Goal: Navigation & Orientation: Find specific page/section

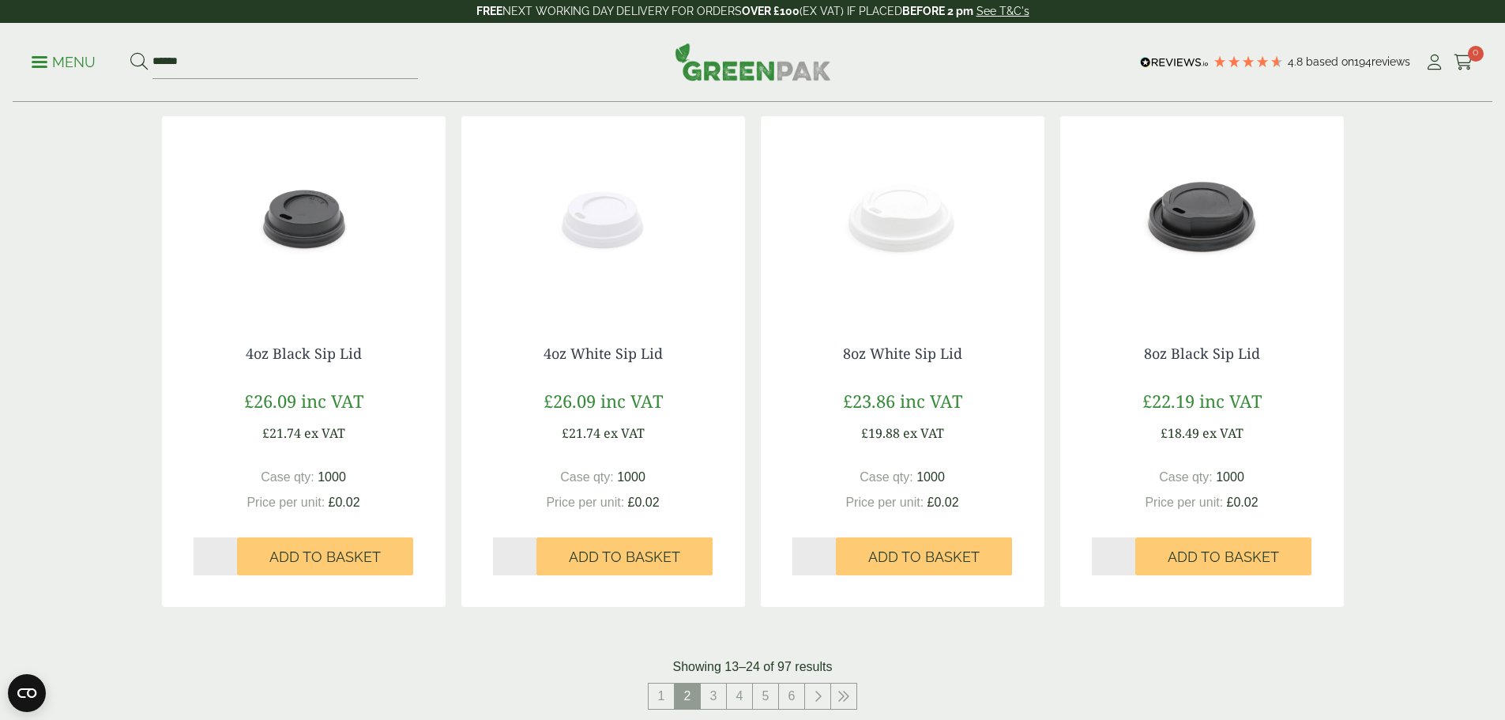
scroll to position [1580, 0]
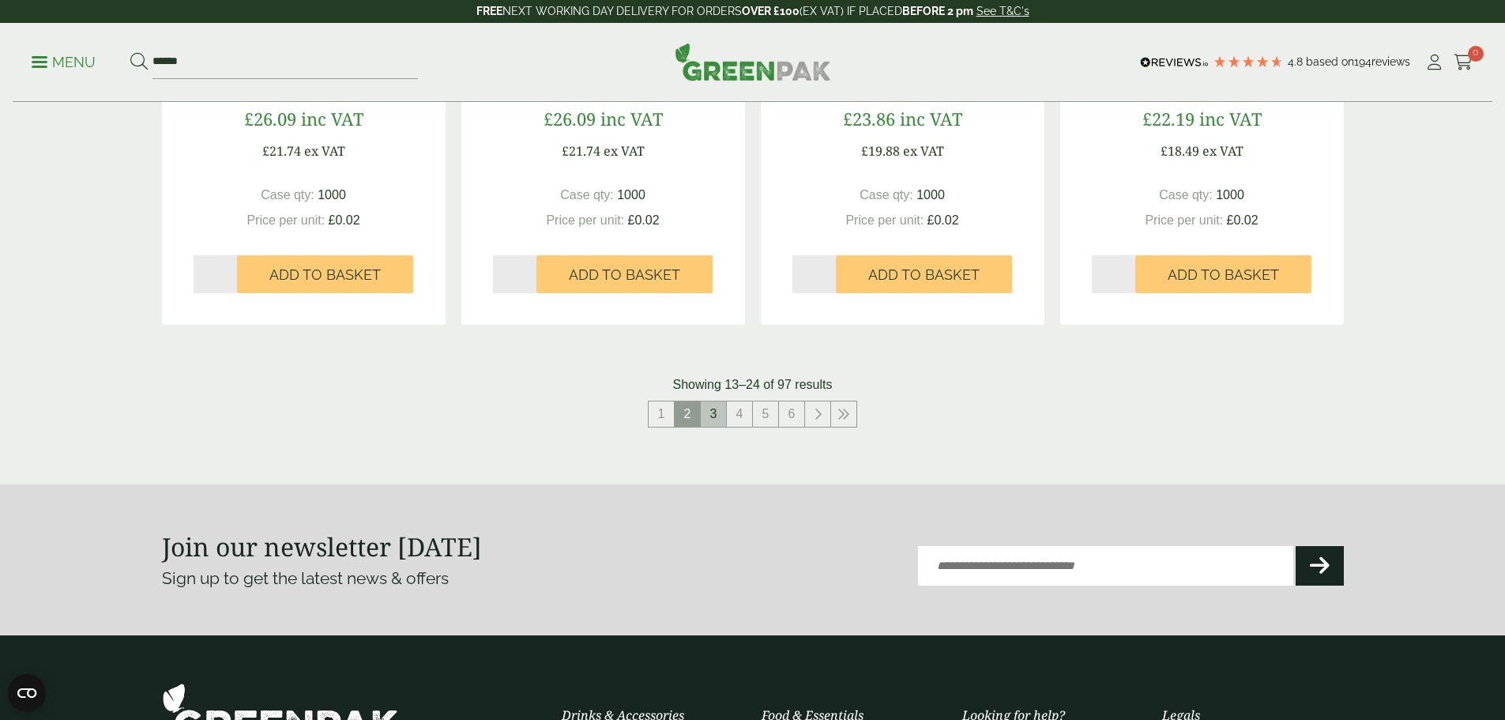
click at [714, 413] on link "3" at bounding box center [713, 413] width 25 height 25
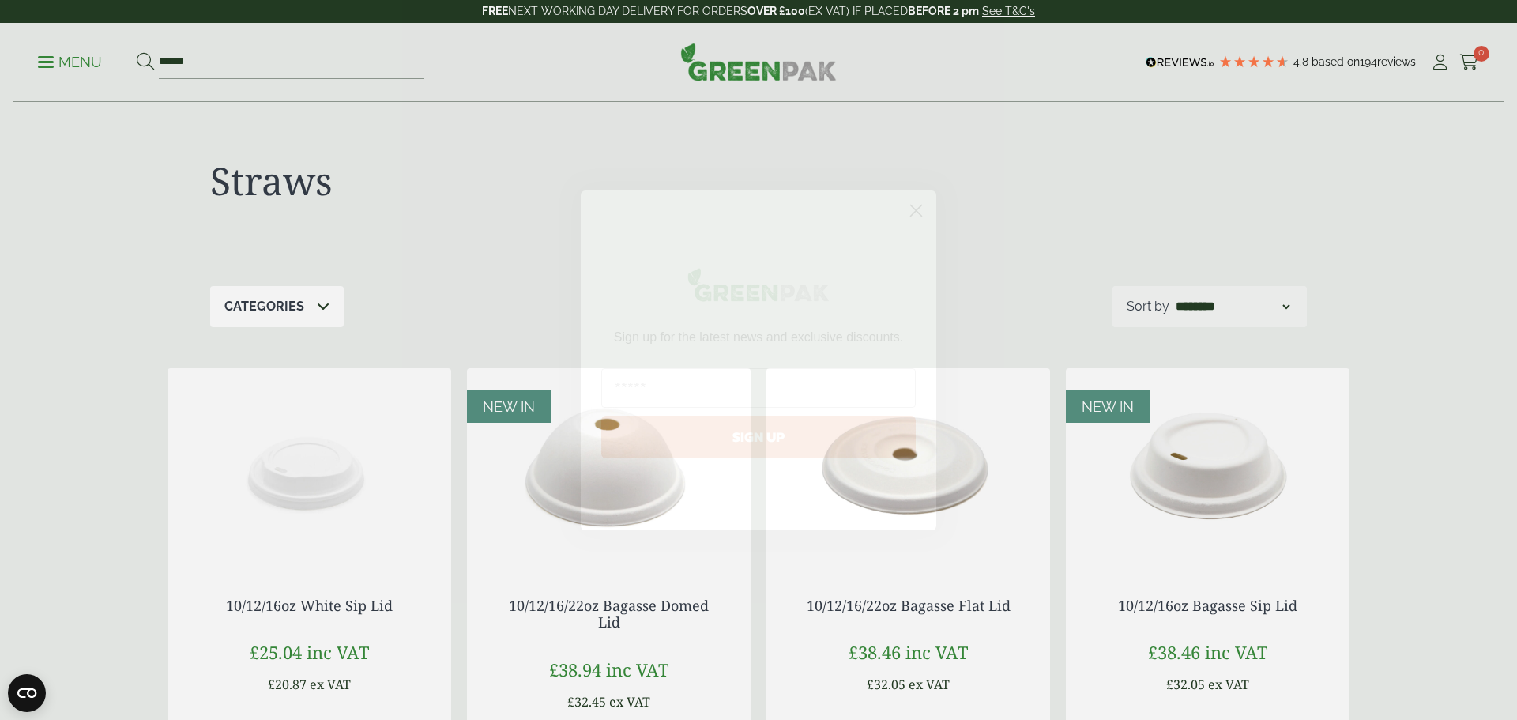
click at [903, 212] on icon "Close dialog" at bounding box center [916, 211] width 28 height 28
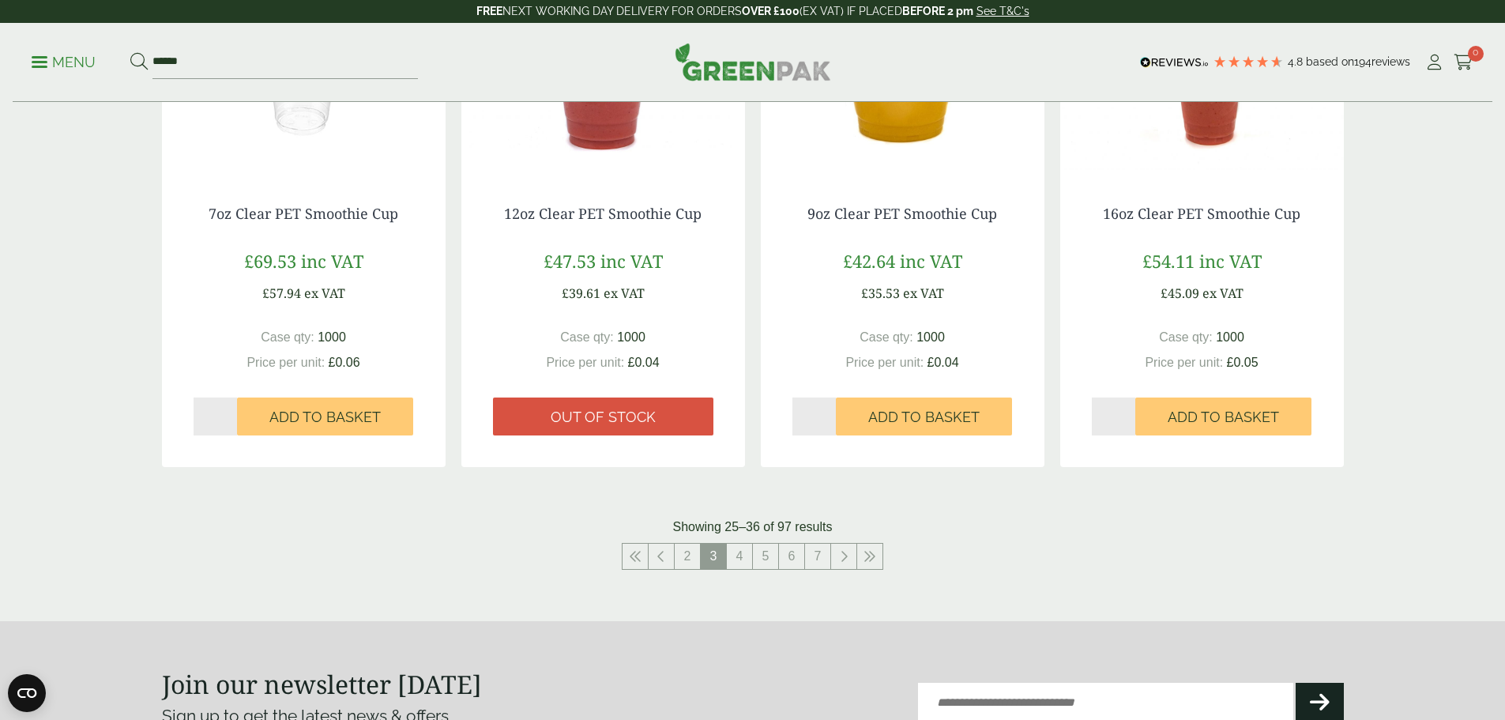
scroll to position [1422, 0]
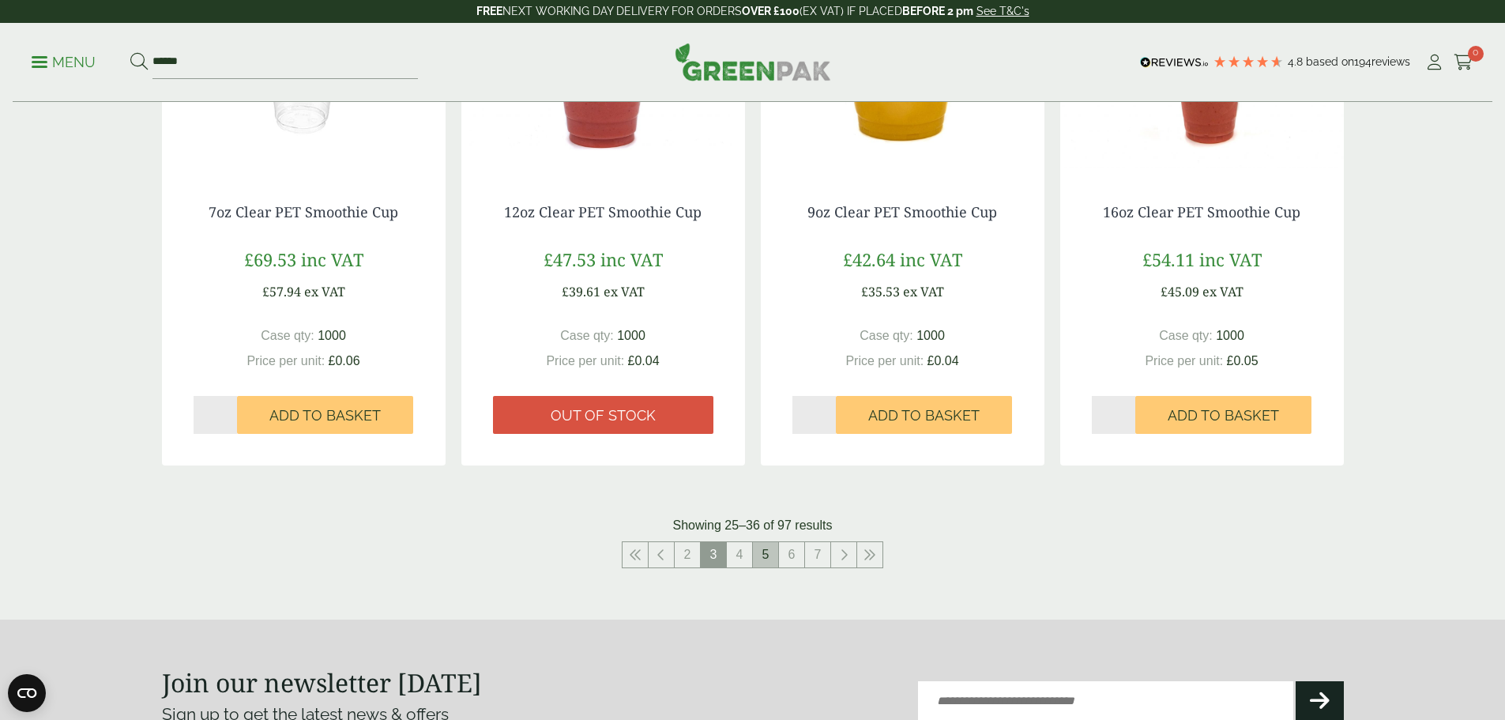
click at [754, 555] on link "5" at bounding box center [765, 554] width 25 height 25
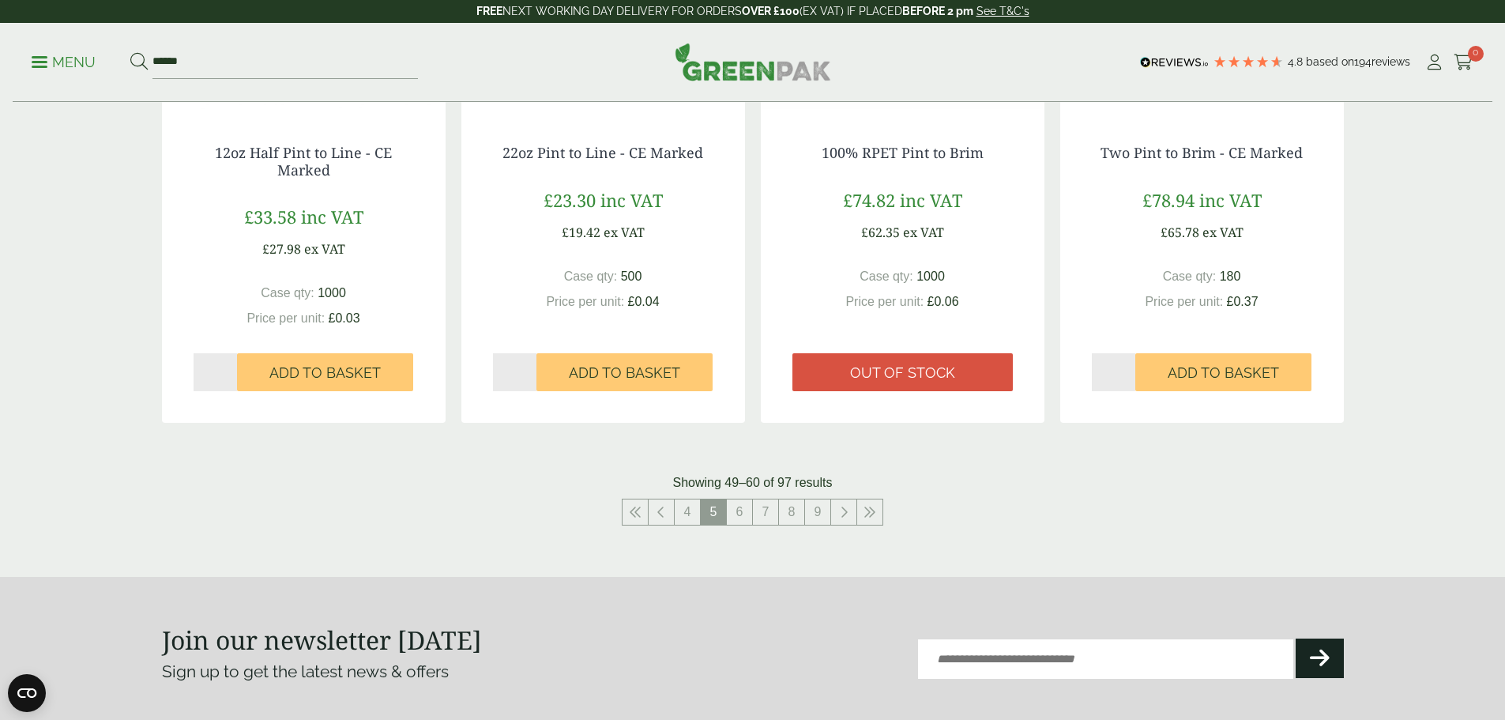
scroll to position [1501, 0]
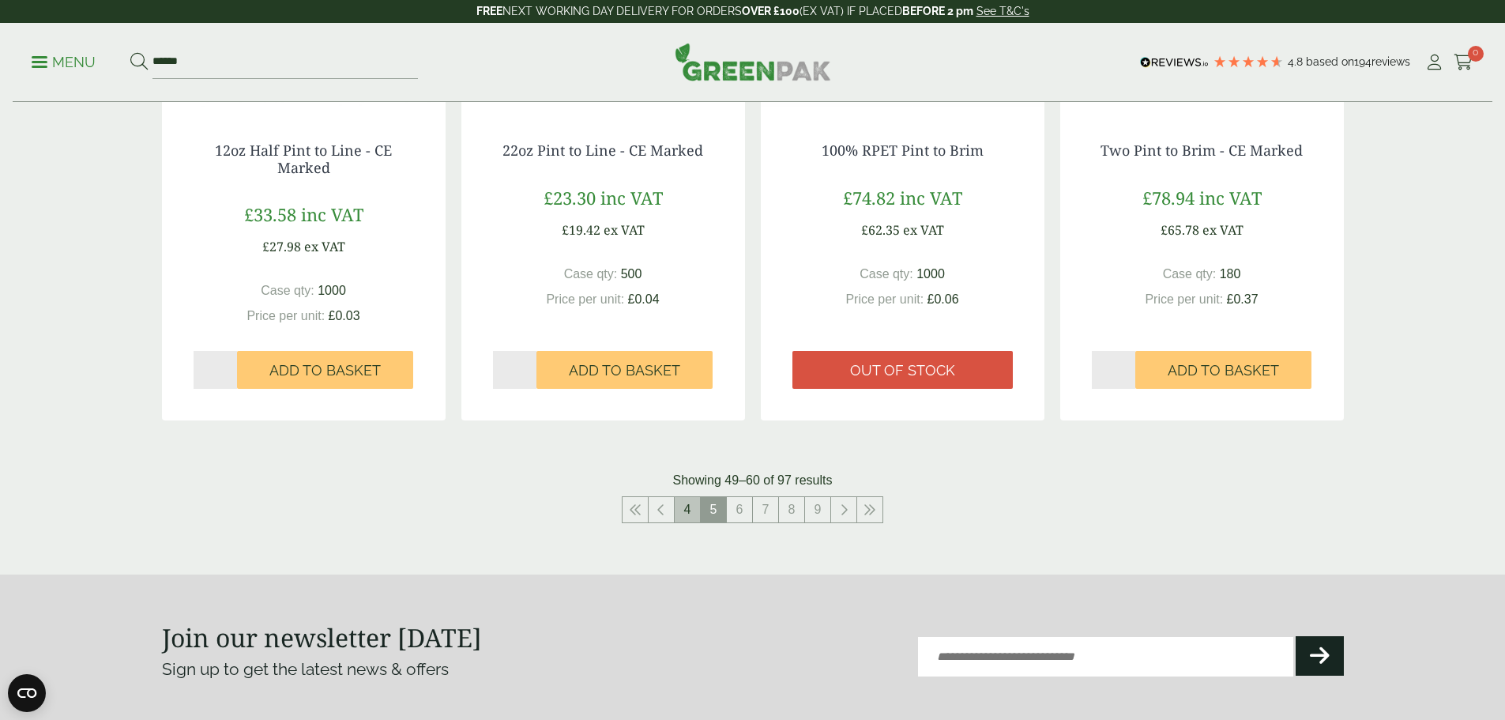
click at [687, 513] on link "4" at bounding box center [687, 509] width 25 height 25
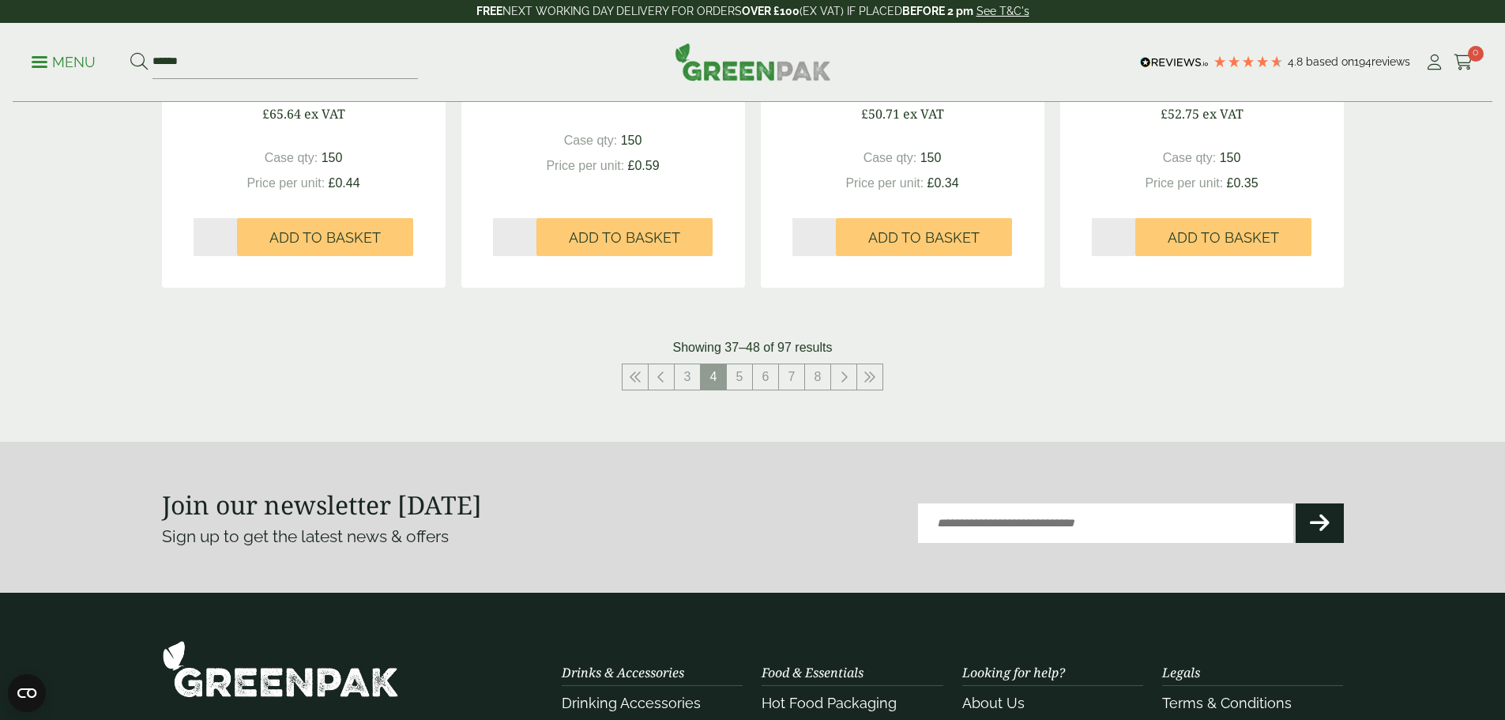
scroll to position [1659, 0]
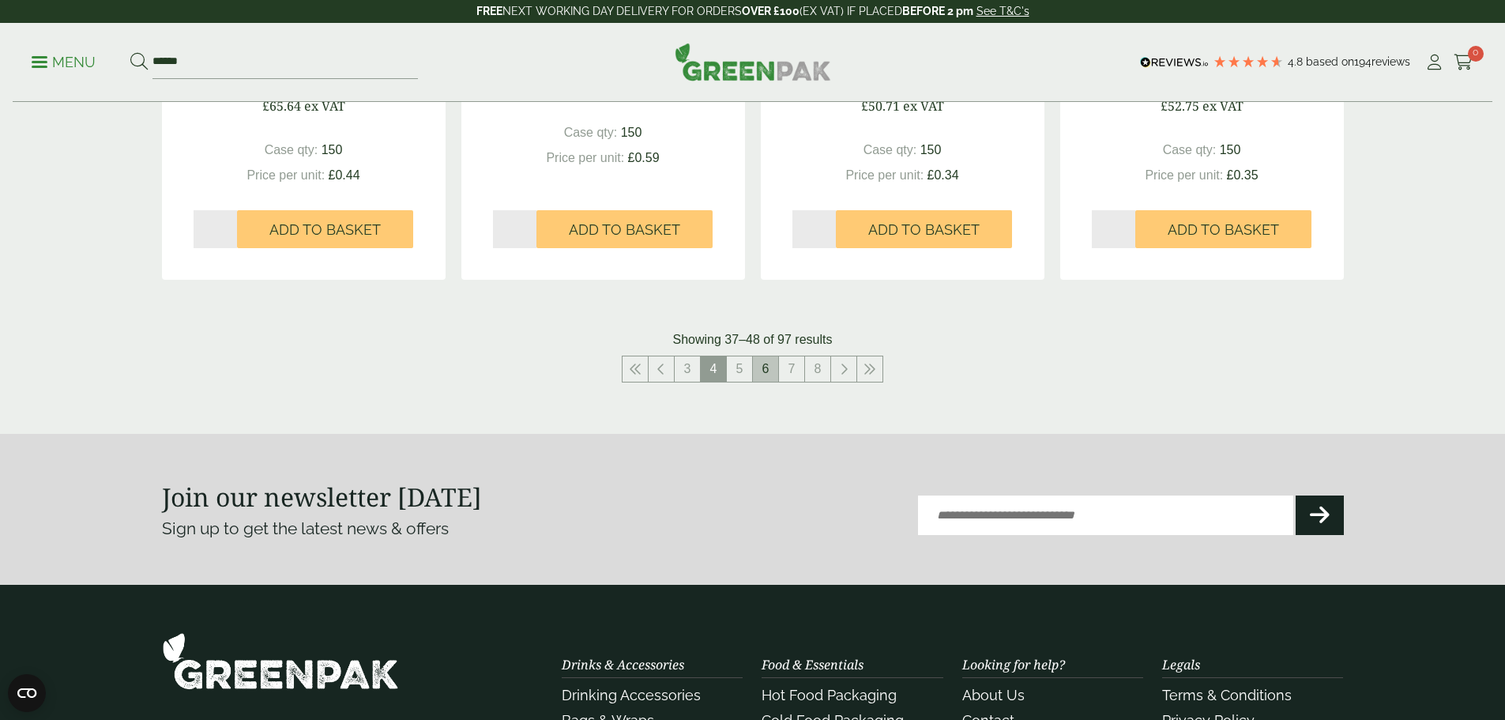
click at [763, 377] on link "6" at bounding box center [765, 368] width 25 height 25
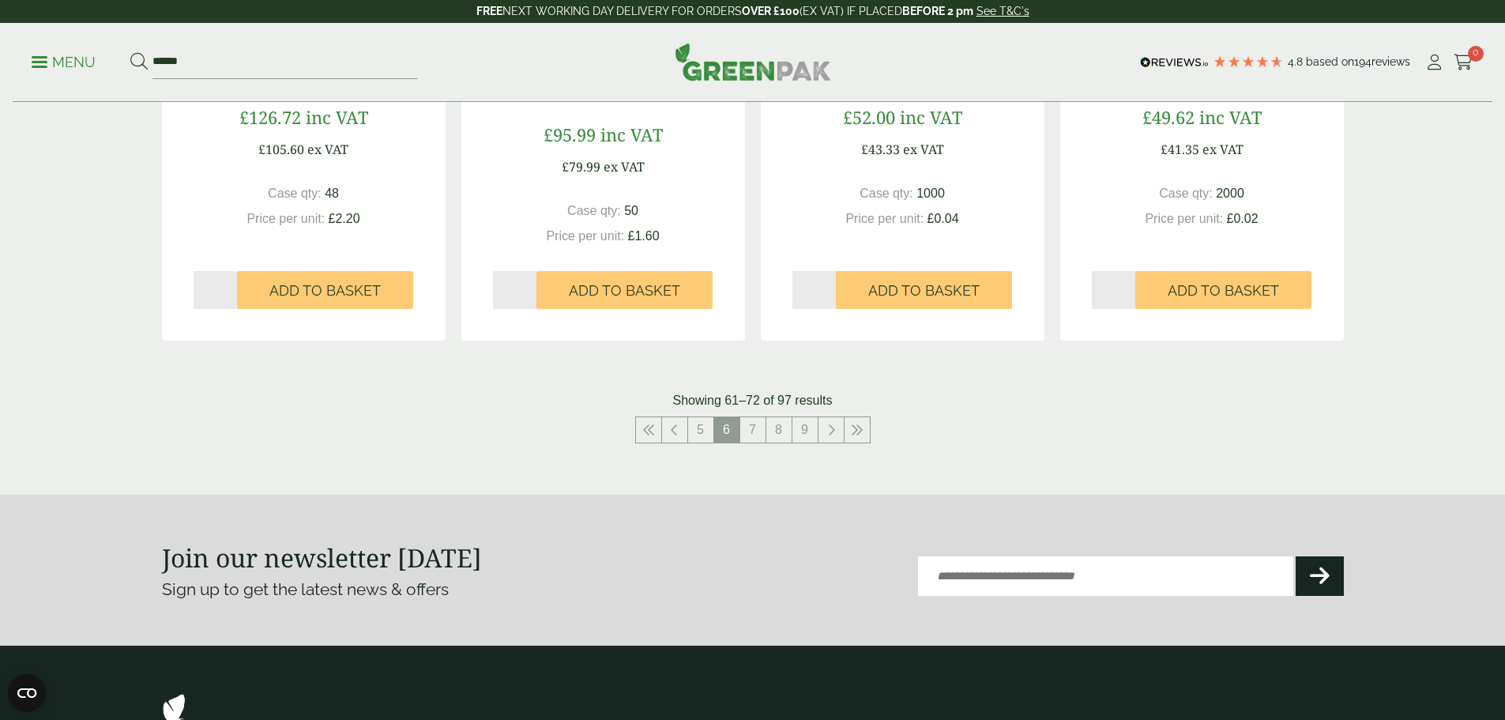
scroll to position [1659, 0]
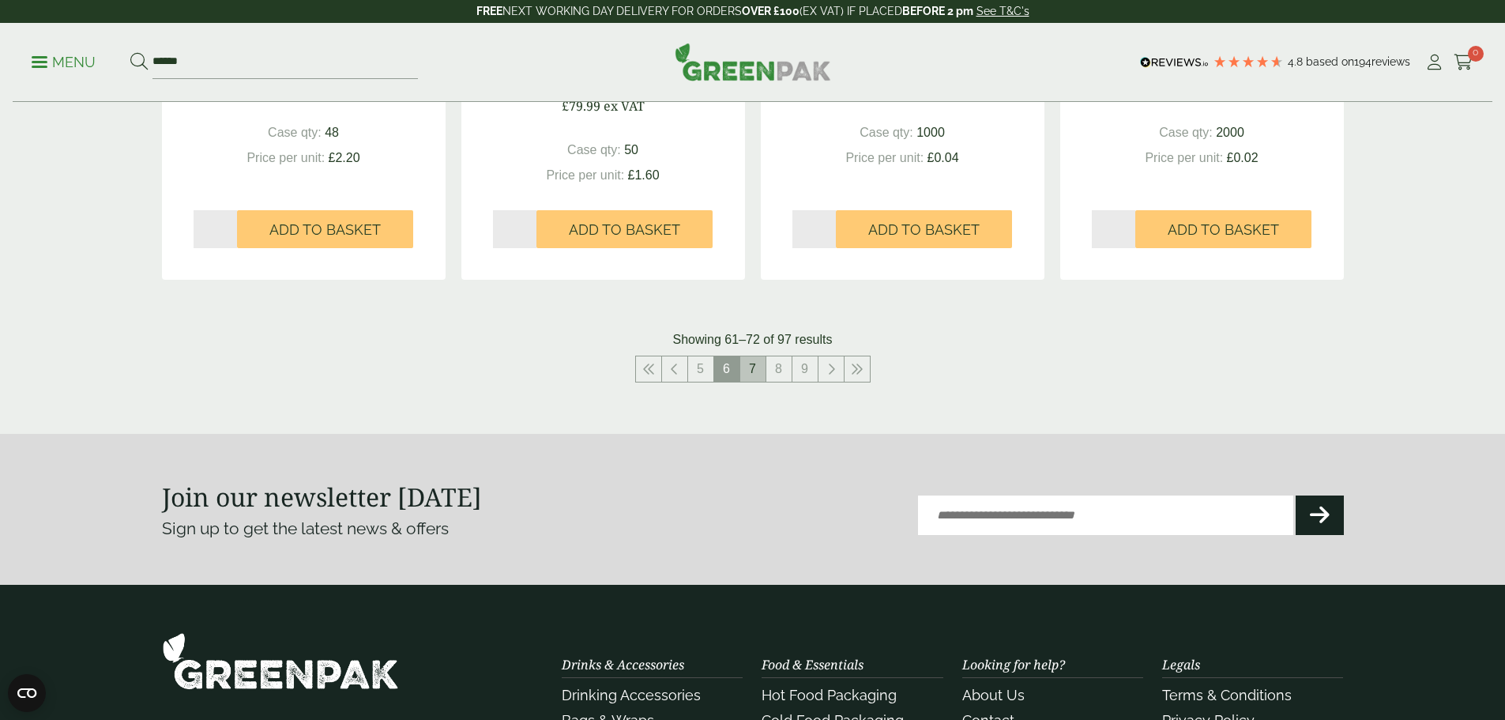
click at [759, 369] on link "7" at bounding box center [752, 368] width 25 height 25
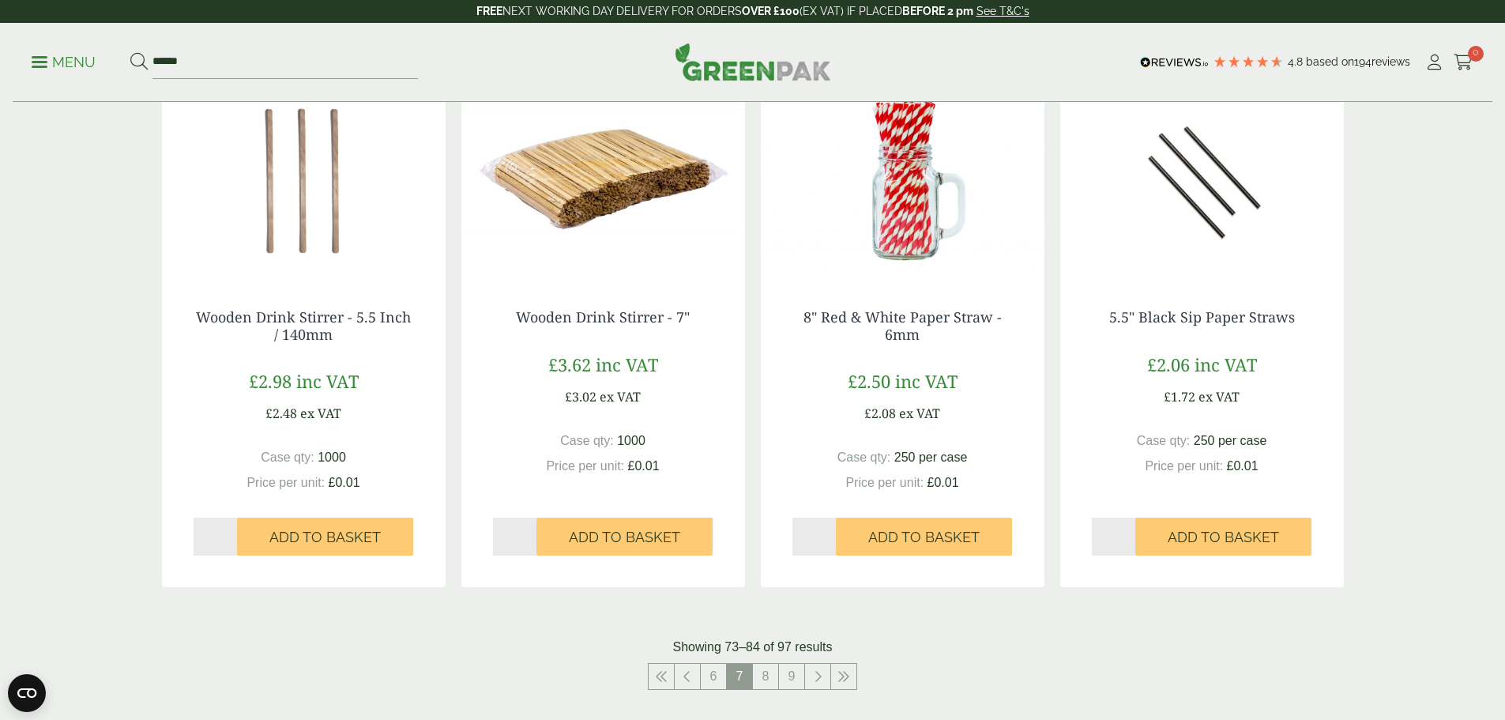
scroll to position [1343, 0]
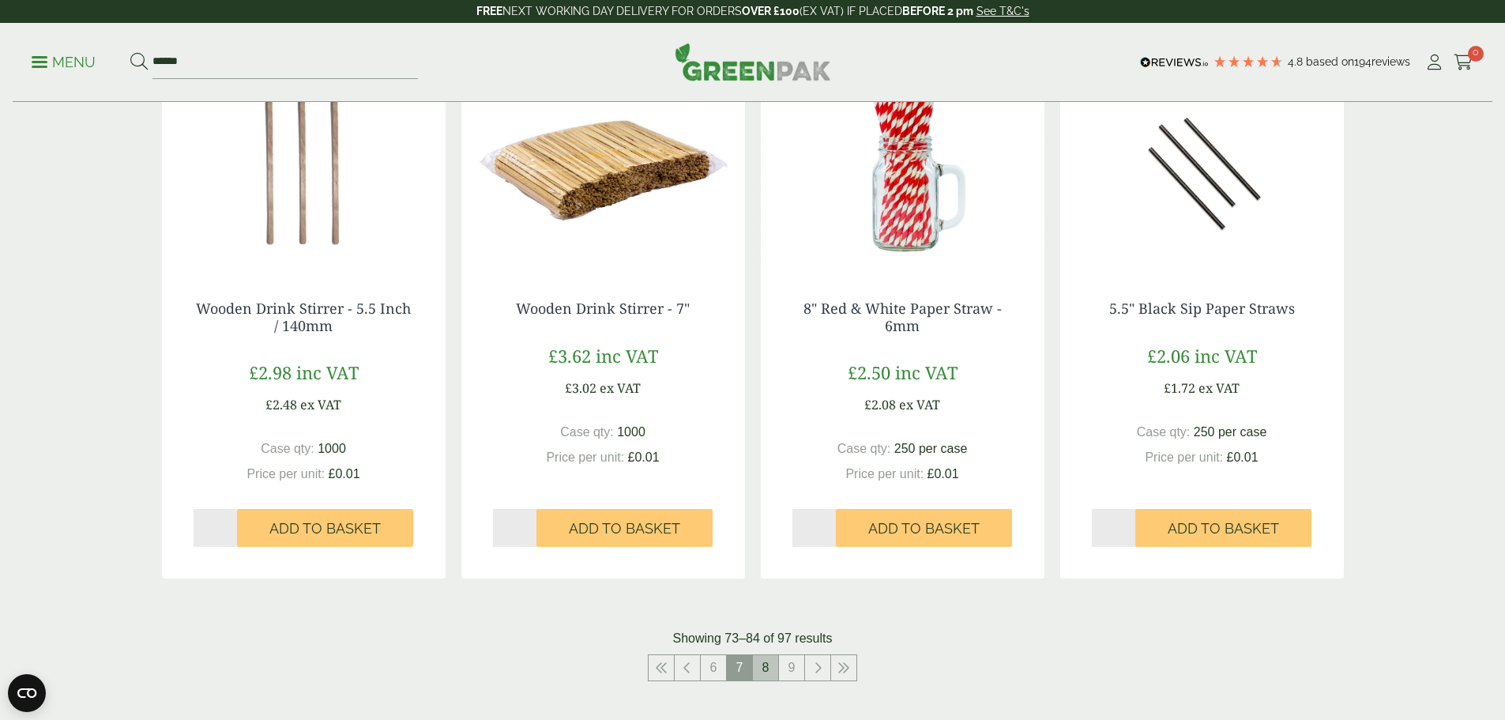
click at [756, 662] on link "8" at bounding box center [765, 667] width 25 height 25
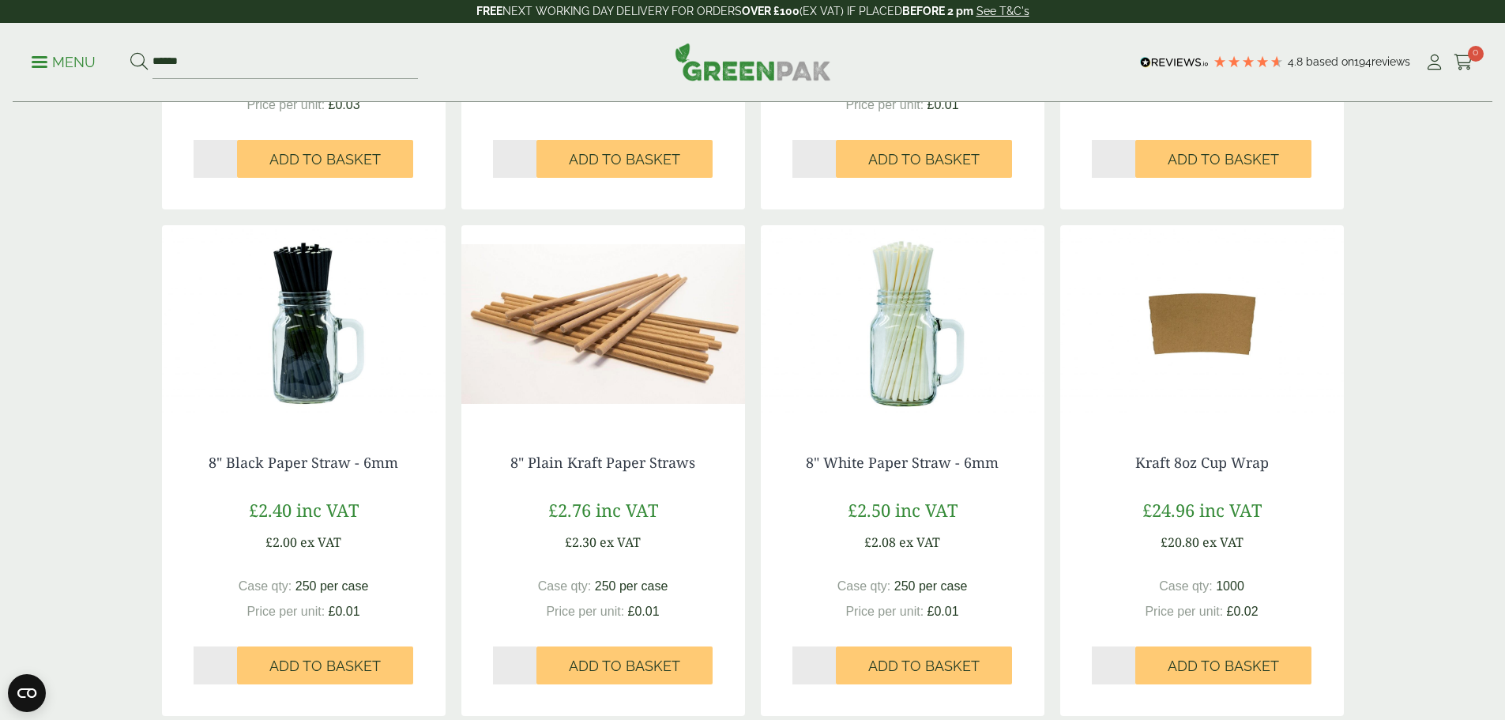
scroll to position [1422, 0]
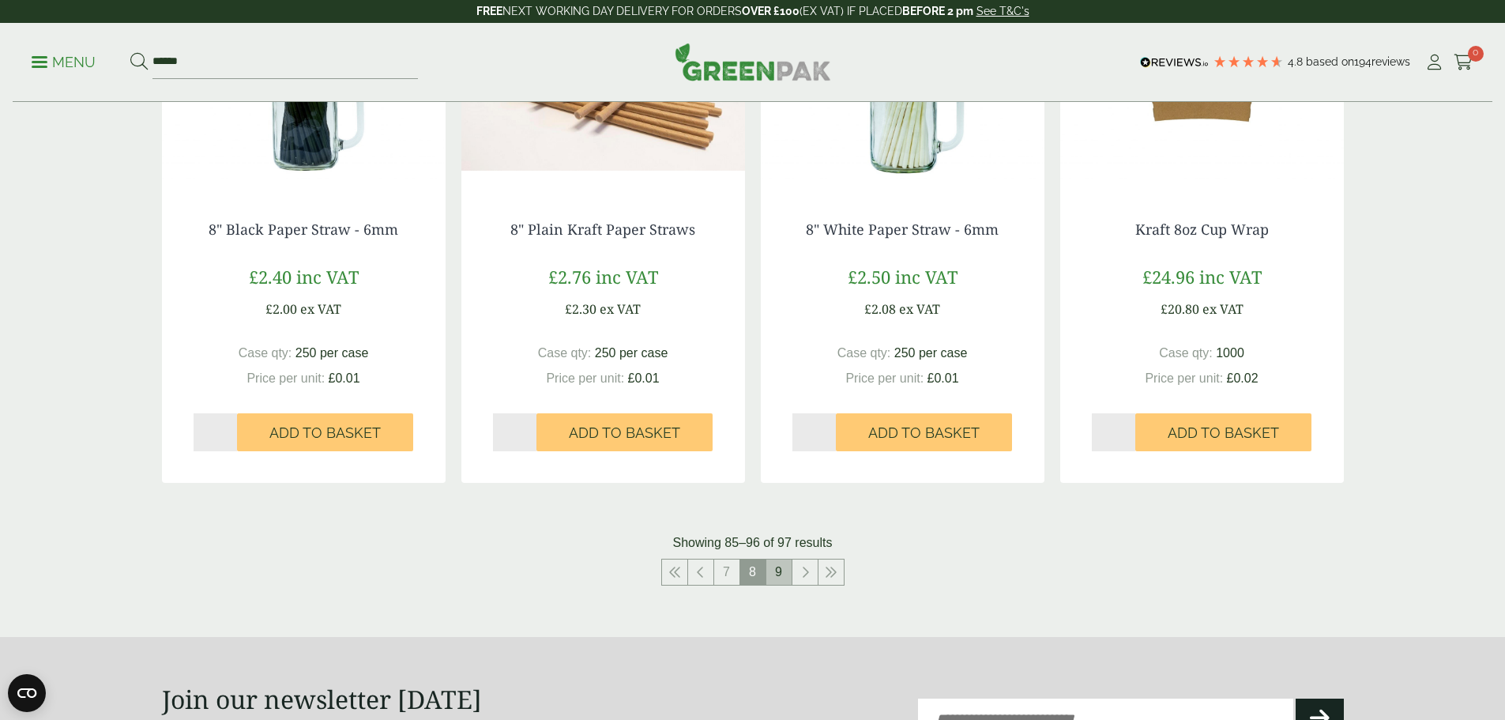
click at [769, 564] on link "9" at bounding box center [778, 571] width 25 height 25
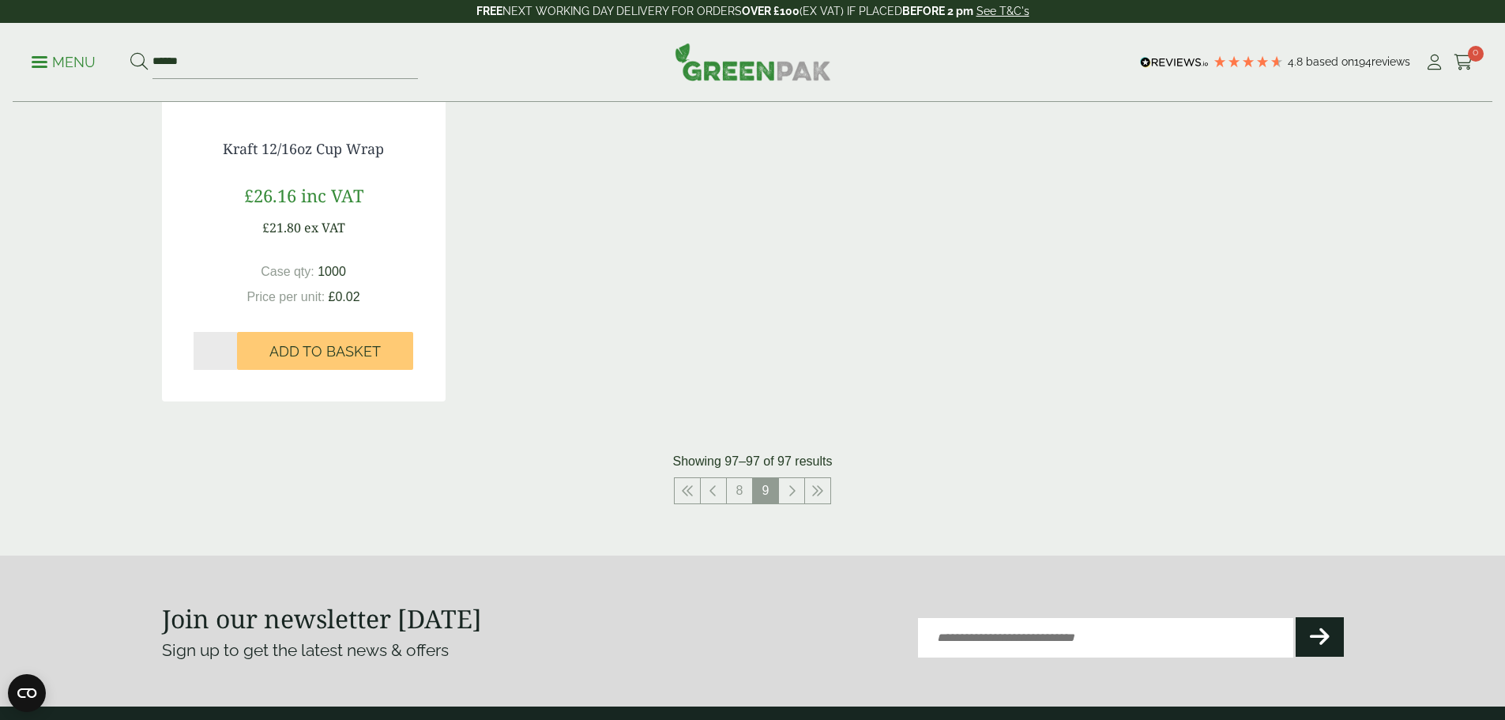
scroll to position [474, 0]
